Goal: Transaction & Acquisition: Purchase product/service

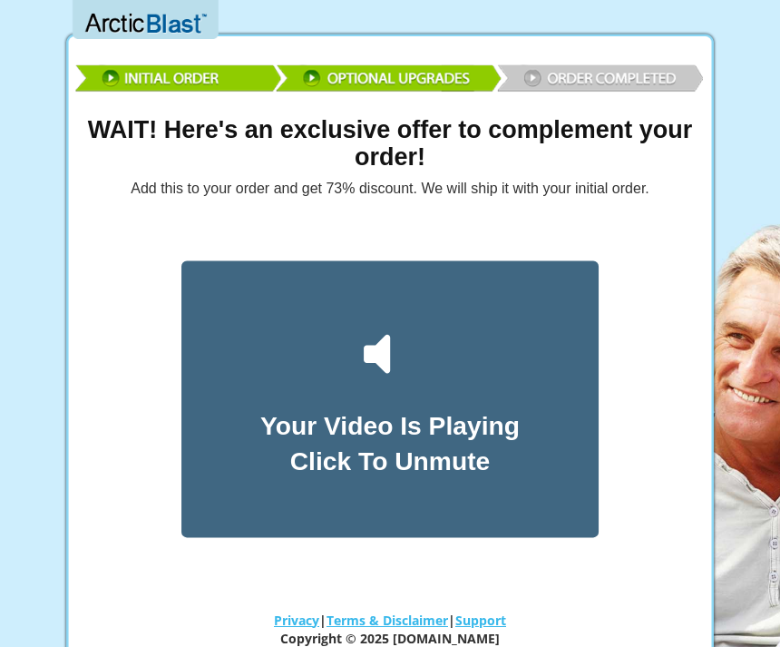
click at [394, 356] on icon at bounding box center [390, 353] width 71 height 71
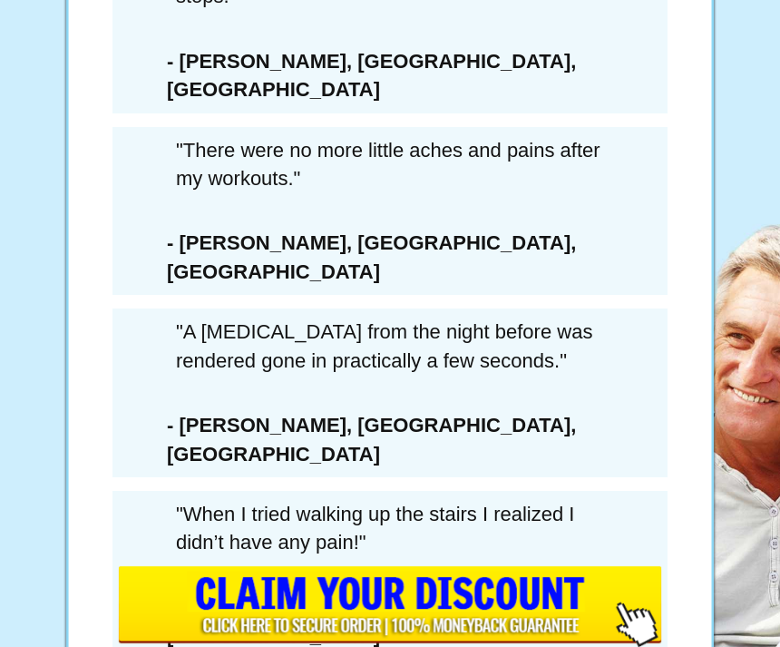
scroll to position [11518, 0]
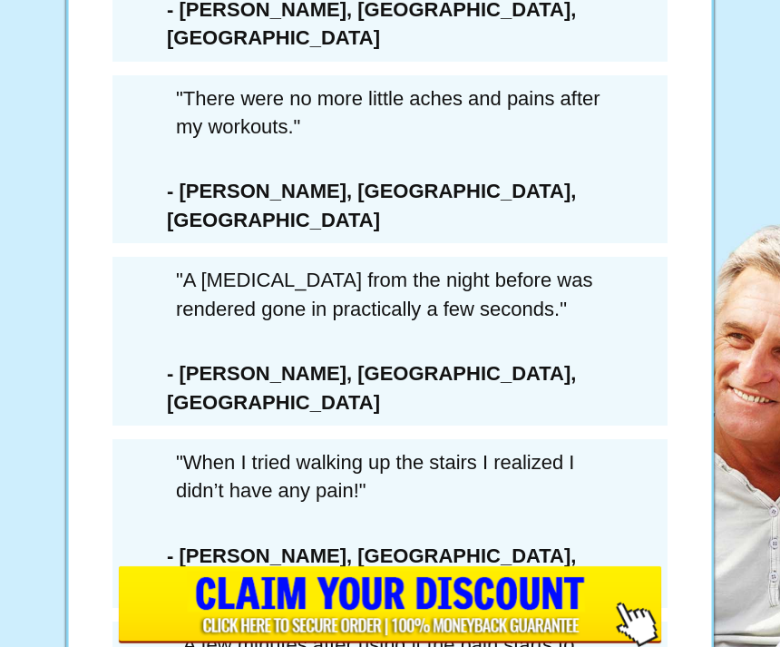
click at [355, 646] on input "image" at bounding box center [390, 606] width 544 height 81
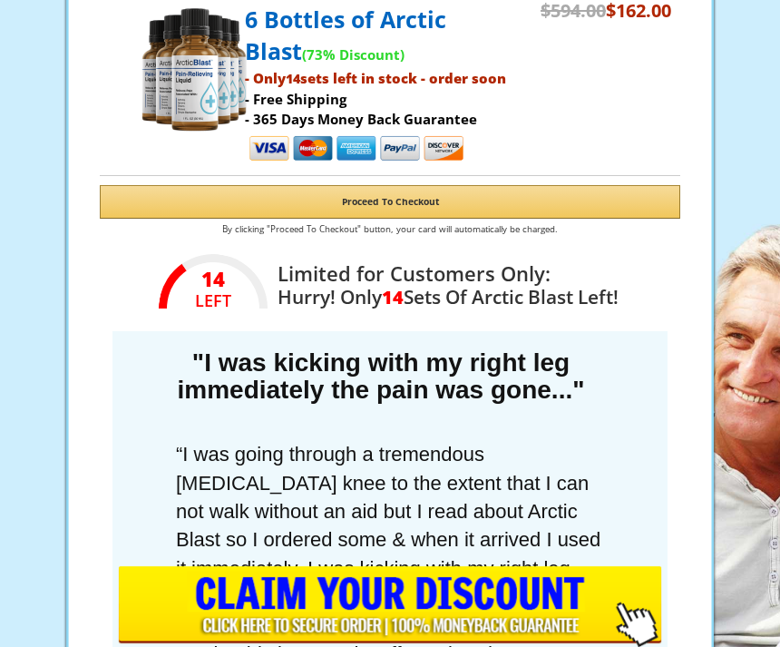
scroll to position [634, 0]
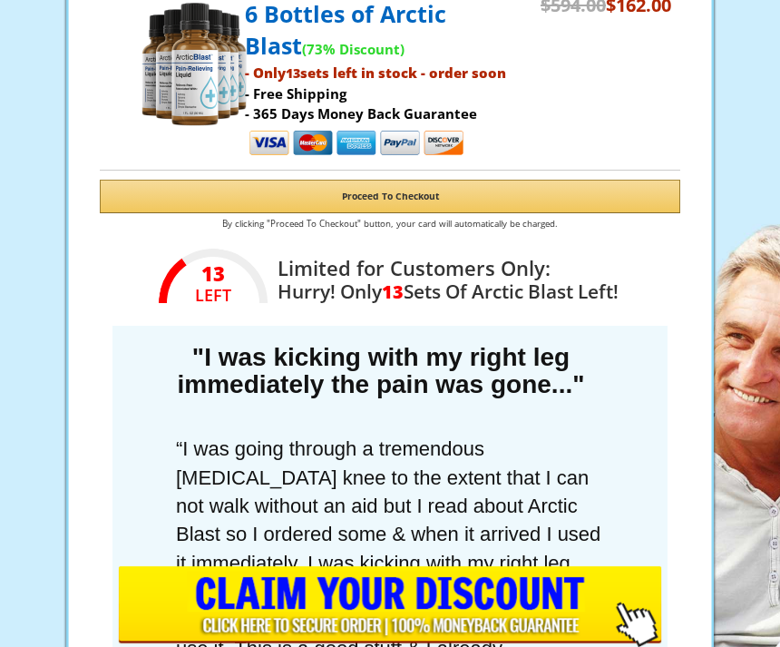
click at [323, 603] on input "image" at bounding box center [390, 606] width 544 height 81
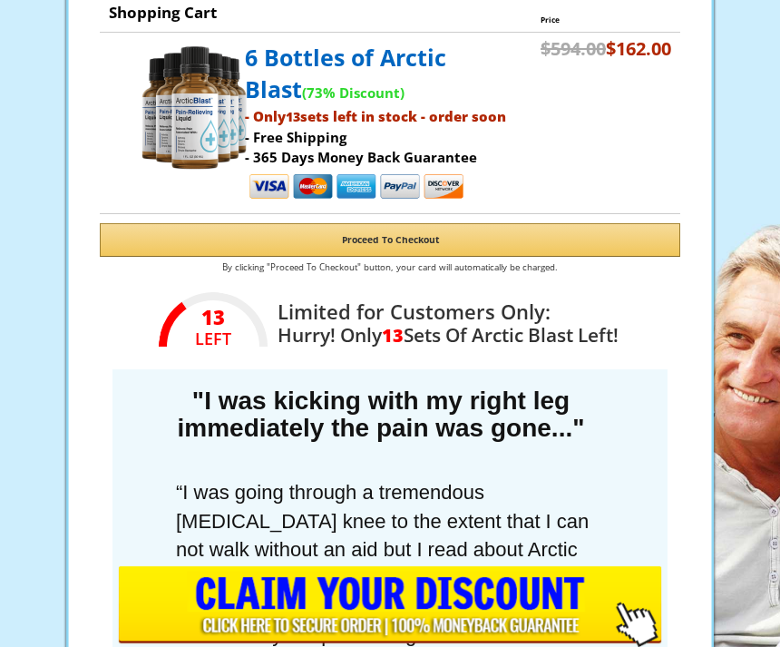
click at [644, 619] on input "image" at bounding box center [390, 606] width 544 height 81
click at [670, 573] on link at bounding box center [390, 606] width 780 height 81
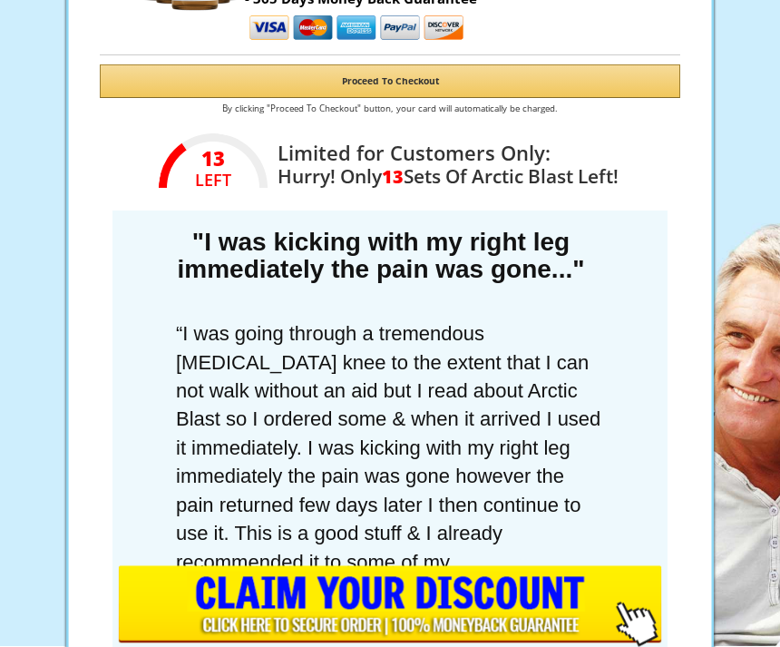
scroll to position [749, 0]
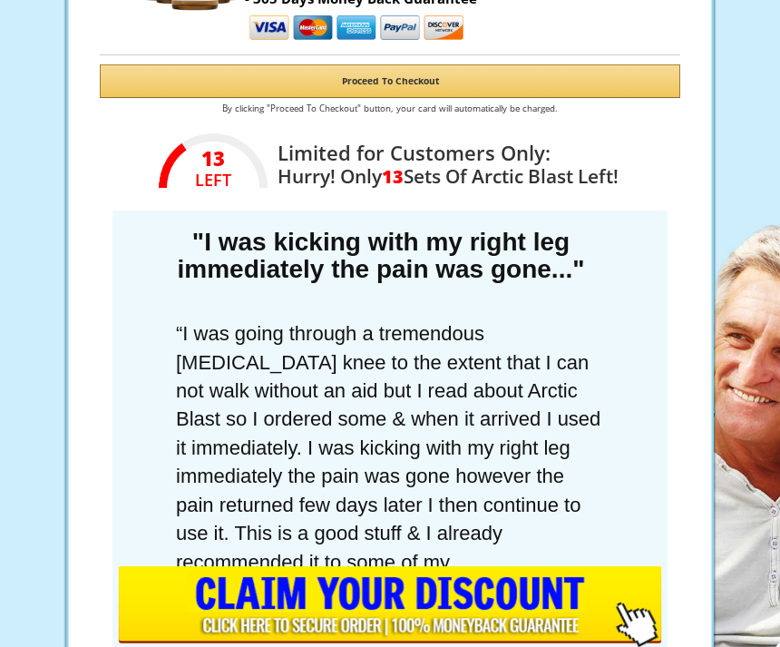
click at [639, 646] on input "image" at bounding box center [390, 606] width 544 height 81
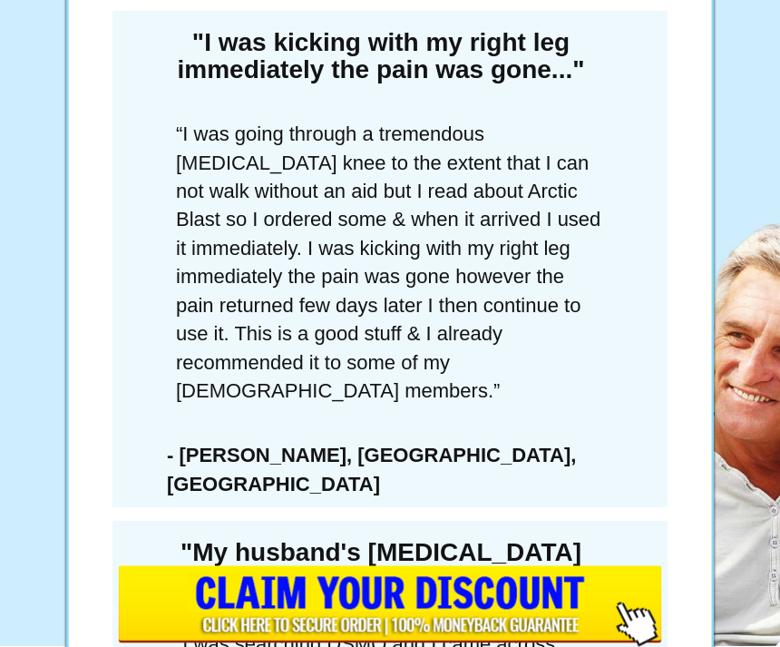
scroll to position [952, 0]
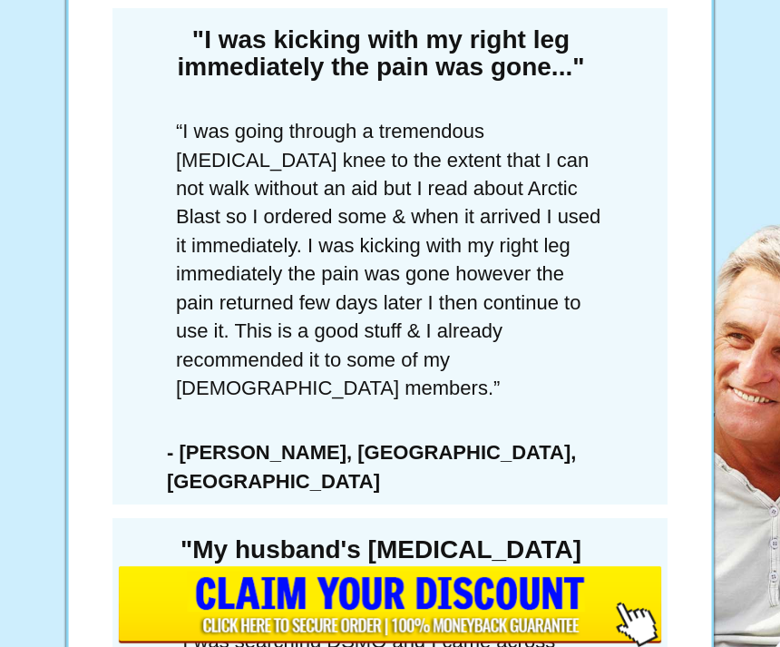
click at [345, 646] on input "image" at bounding box center [390, 606] width 544 height 81
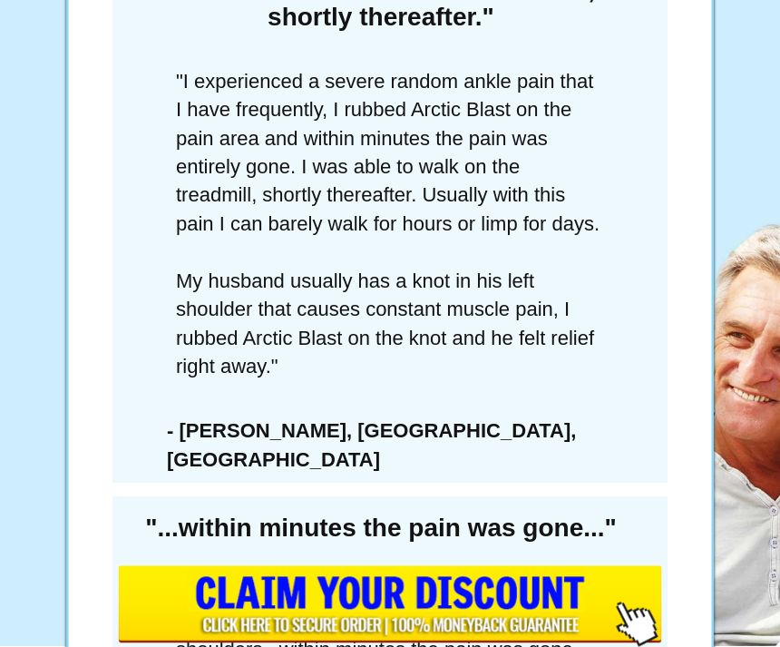
scroll to position [2729, 0]
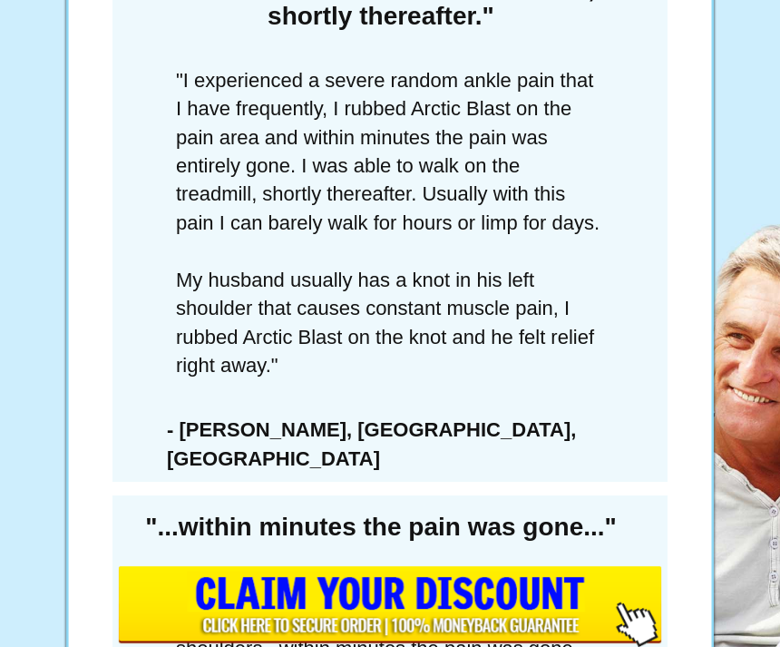
click at [638, 646] on input "image" at bounding box center [390, 606] width 544 height 81
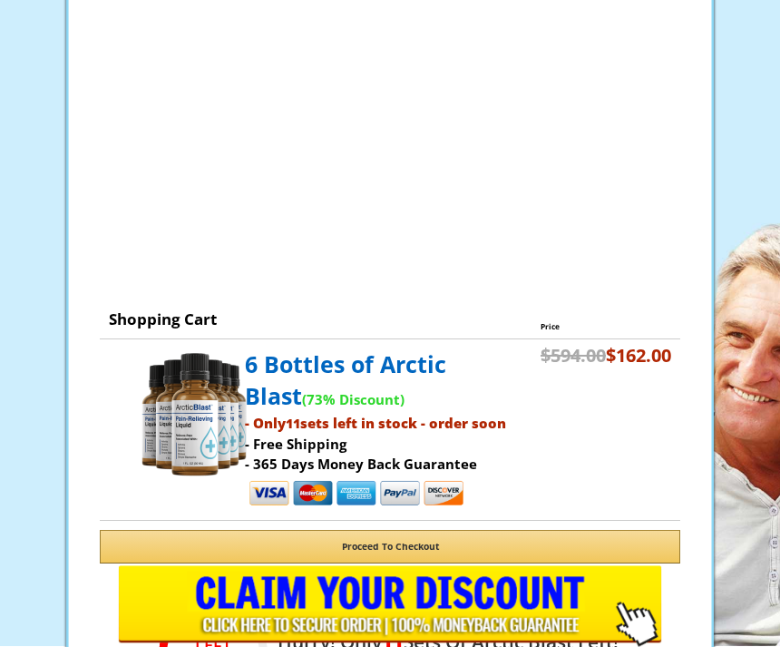
scroll to position [284, 0]
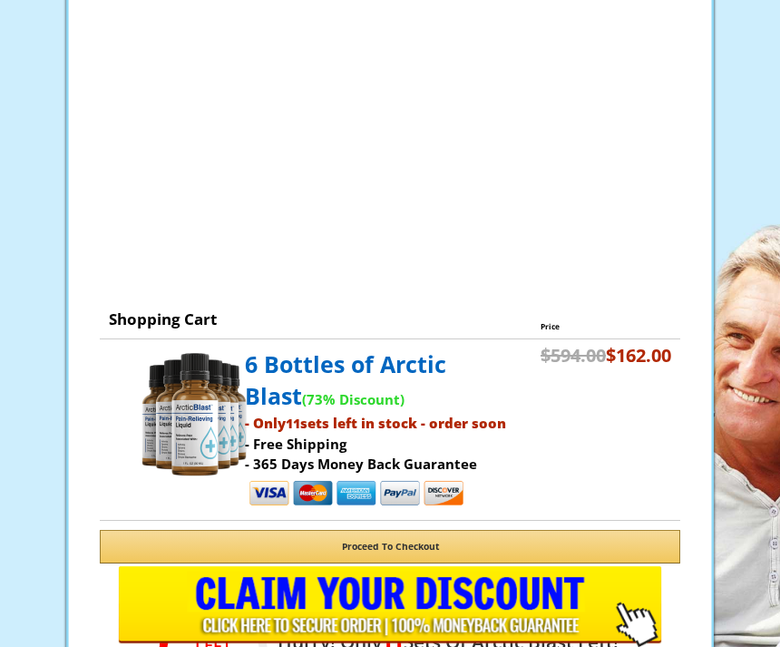
click at [642, 621] on input "image" at bounding box center [390, 606] width 544 height 81
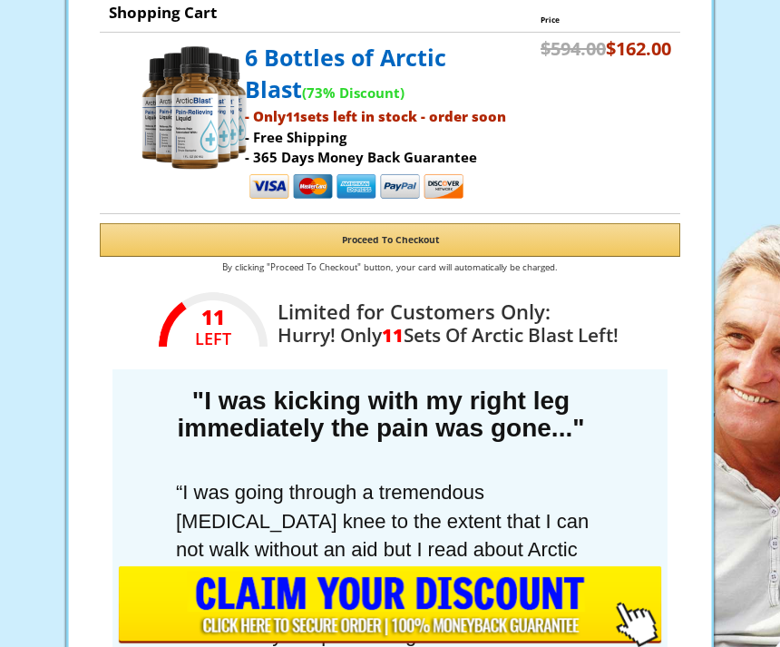
click at [382, 235] on button "Proceed To Checkout" at bounding box center [390, 240] width 581 height 34
